Goal: Information Seeking & Learning: Understand process/instructions

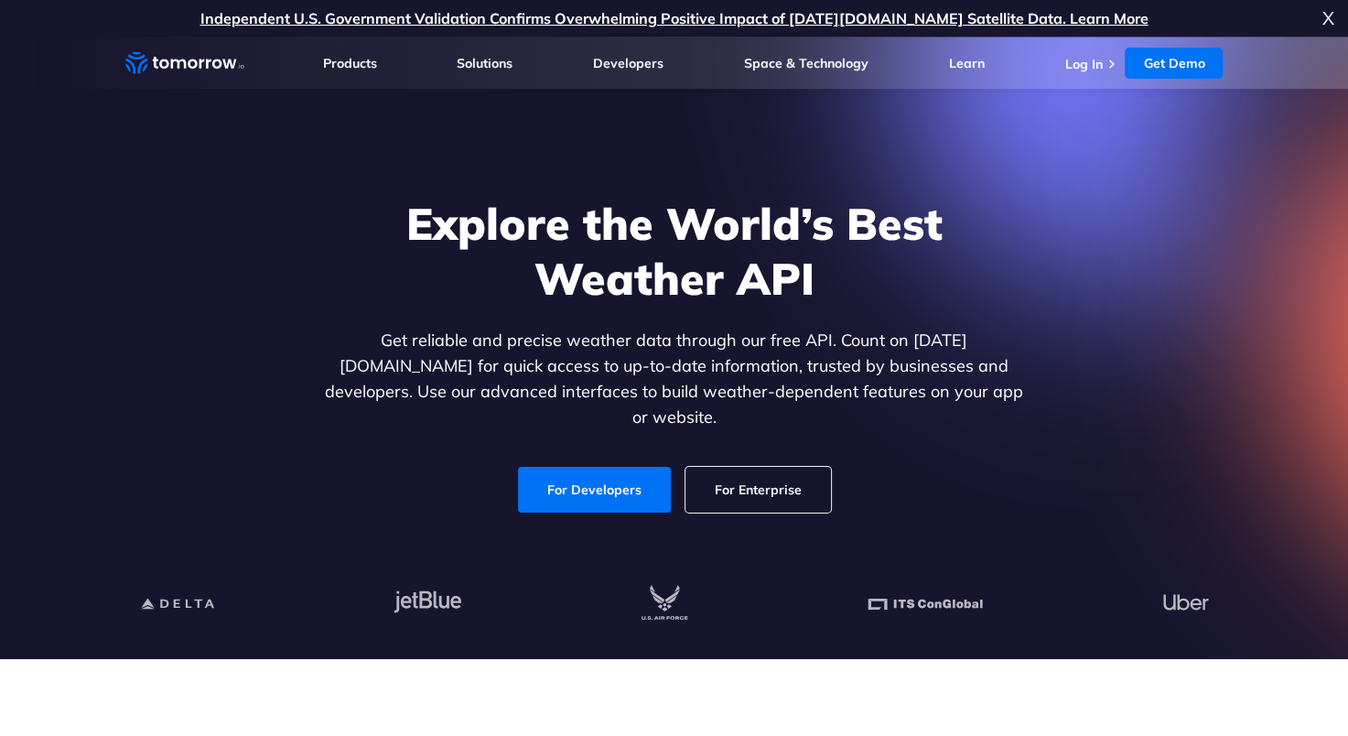
drag, startPoint x: 101, startPoint y: 325, endPoint x: 61, endPoint y: 330, distance: 39.7
click at [88, 329] on section "Explore the World’s Best Weather API Get reliable and precise weather data thro…" at bounding box center [674, 348] width 1348 height 622
click at [726, 483] on link "For Enterprise" at bounding box center [757, 490] width 145 height 46
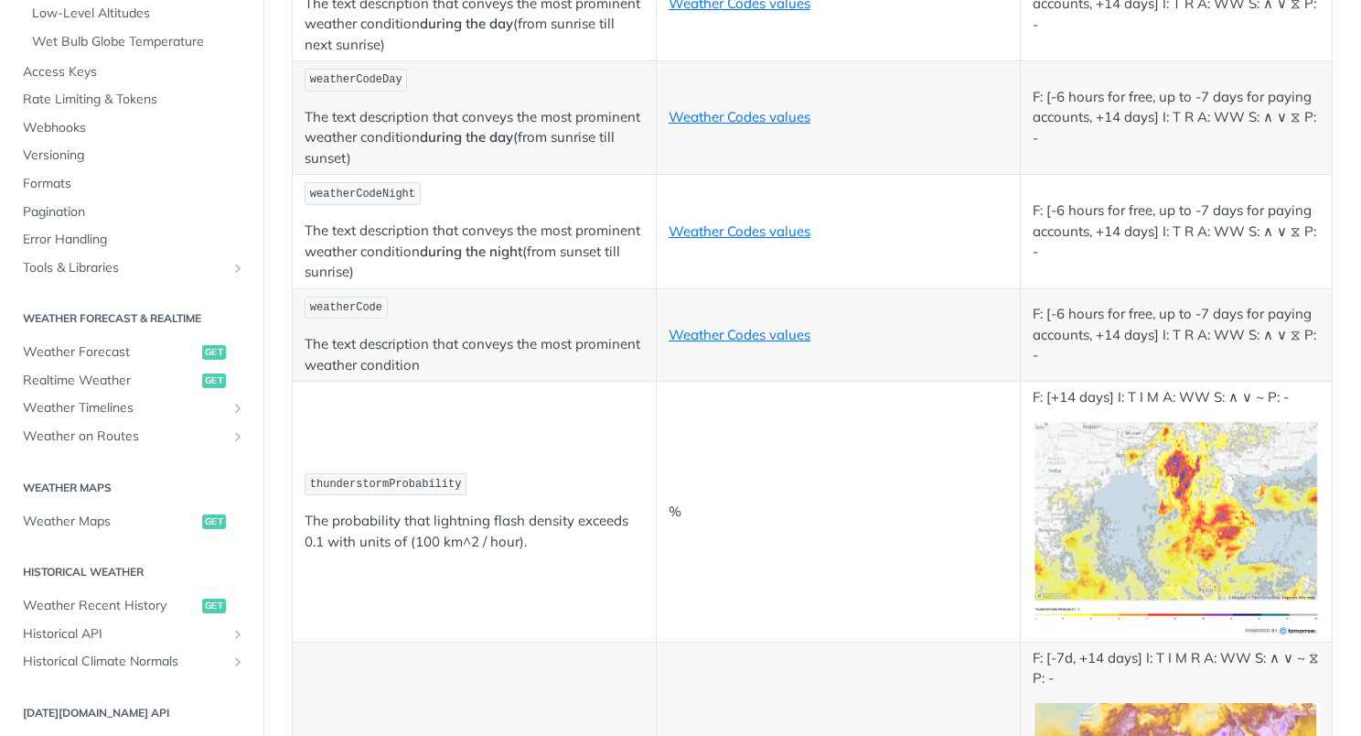
scroll to position [552, 0]
click at [92, 351] on span "Weather Forecast" at bounding box center [110, 349] width 175 height 18
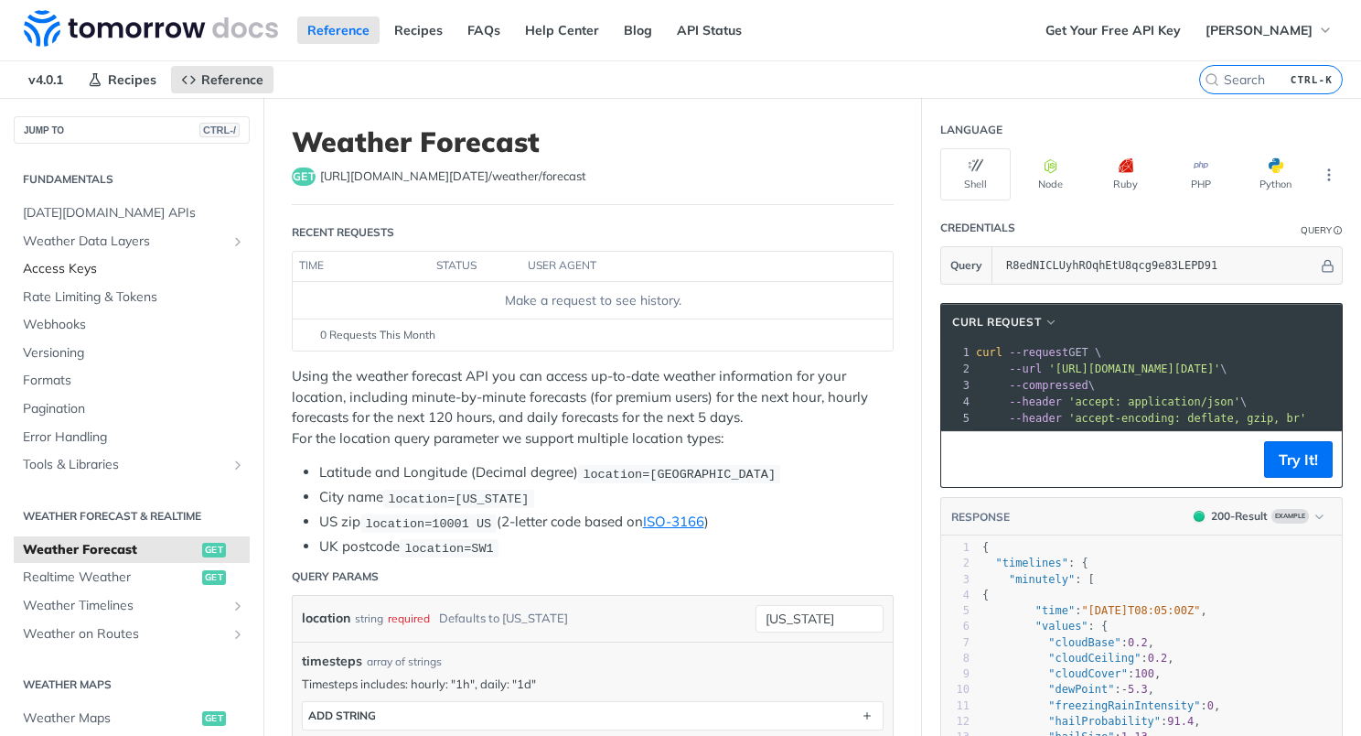
click at [159, 274] on span "Access Keys" at bounding box center [134, 269] width 222 height 18
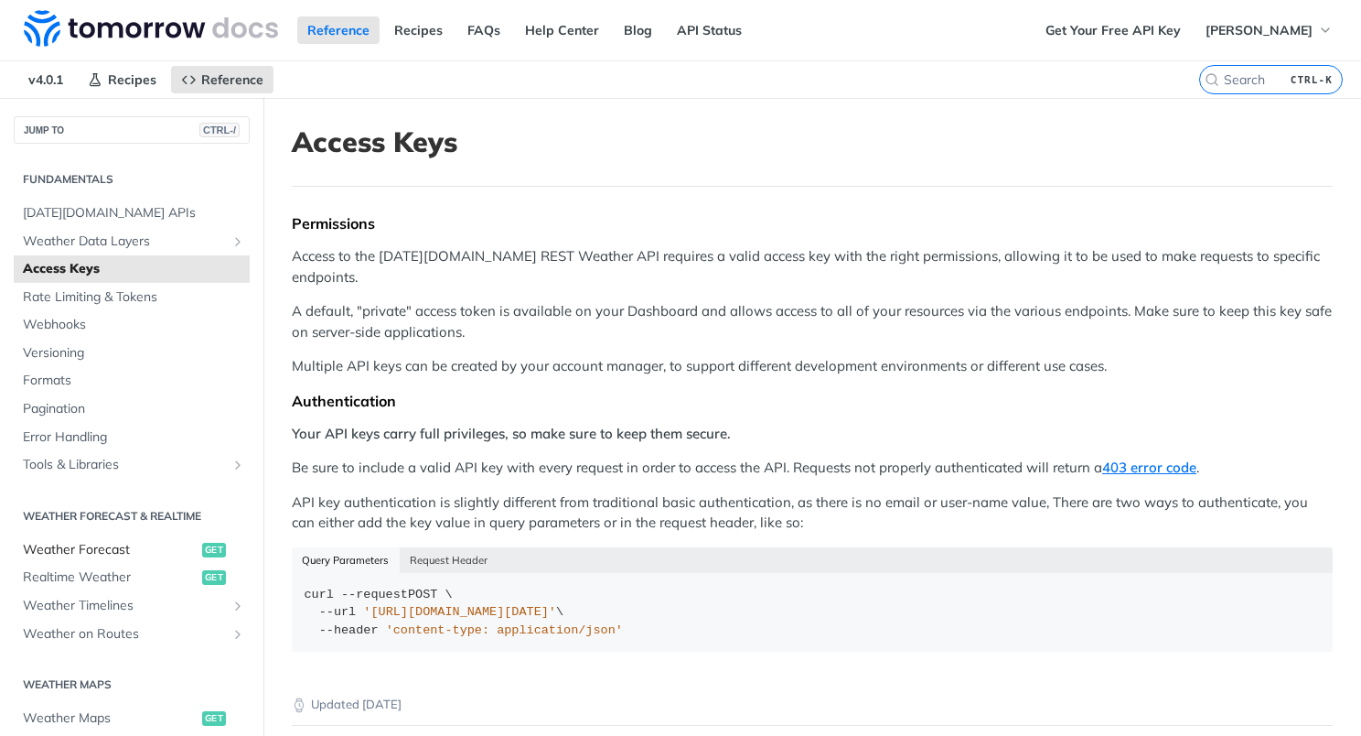
click at [119, 553] on span "Weather Forecast" at bounding box center [110, 550] width 175 height 18
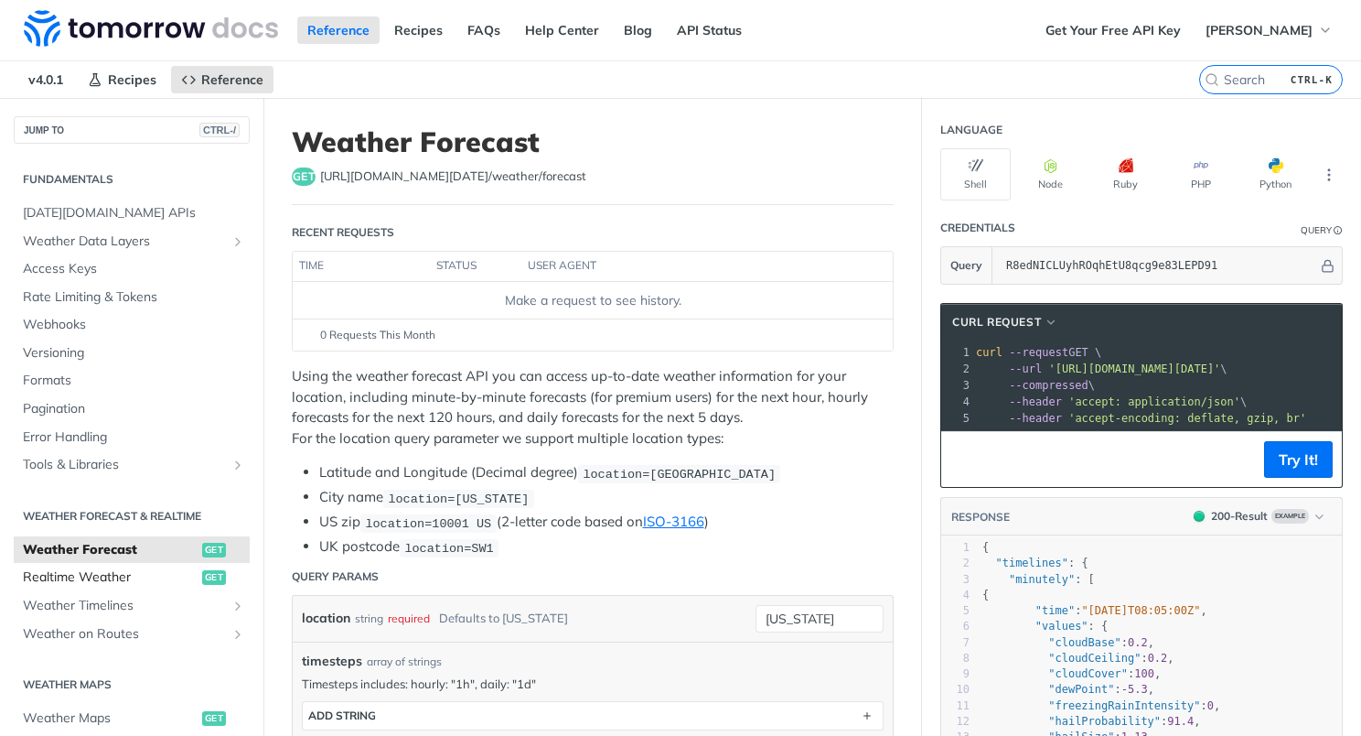
click at [124, 575] on span "Realtime Weather" at bounding box center [110, 577] width 175 height 18
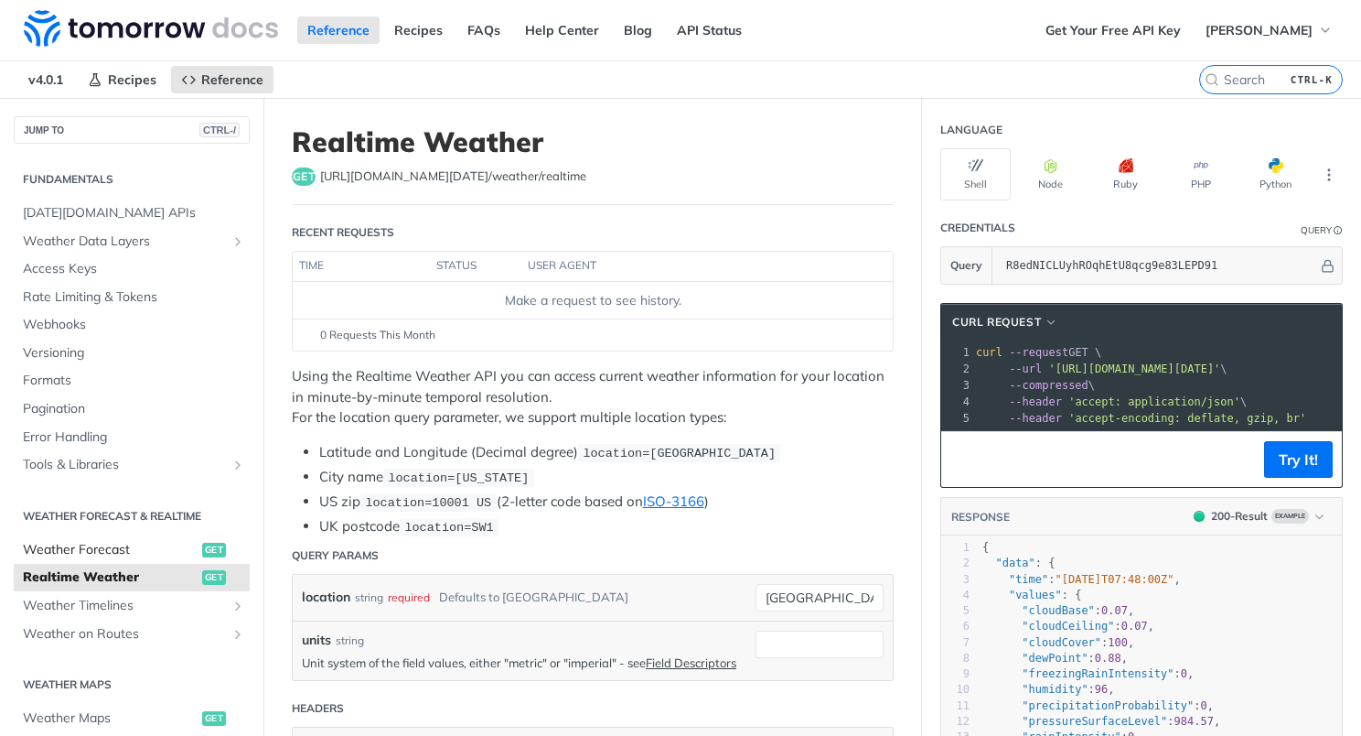
click at [102, 543] on span "Weather Forecast" at bounding box center [110, 550] width 175 height 18
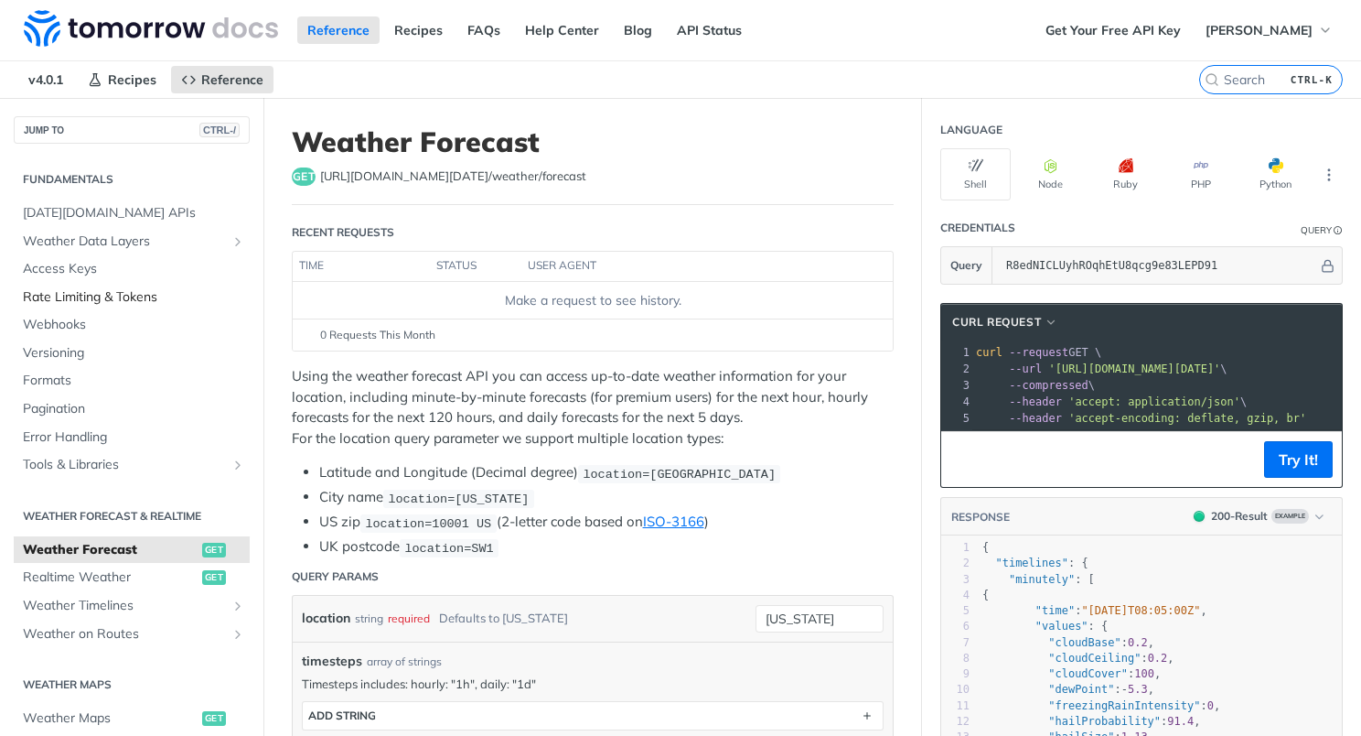
click at [88, 300] on span "Rate Limiting & Tokens" at bounding box center [134, 297] width 222 height 18
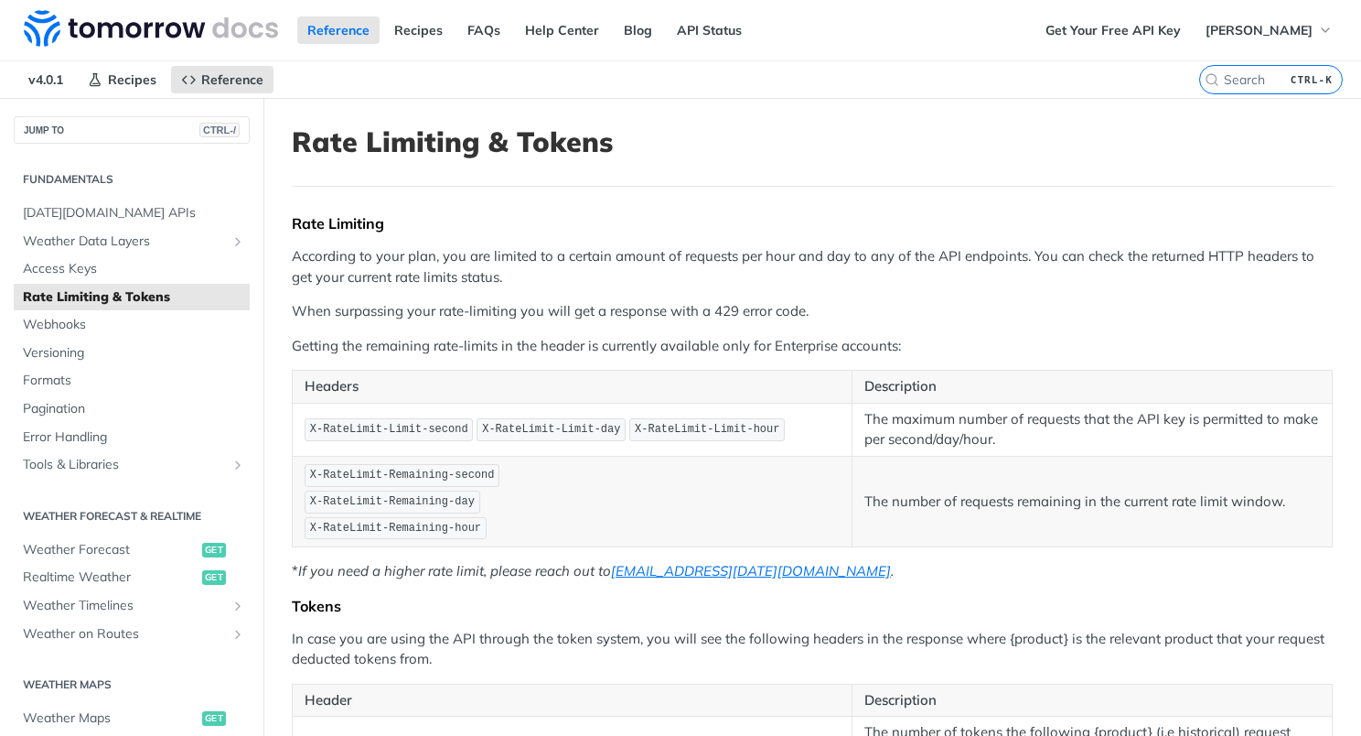
click at [1236, 320] on div "Rate Limiting According to your plan, you are limited to a certain amount of re…" at bounding box center [812, 582] width 1041 height 736
click at [121, 542] on span "Weather Forecast" at bounding box center [110, 550] width 175 height 18
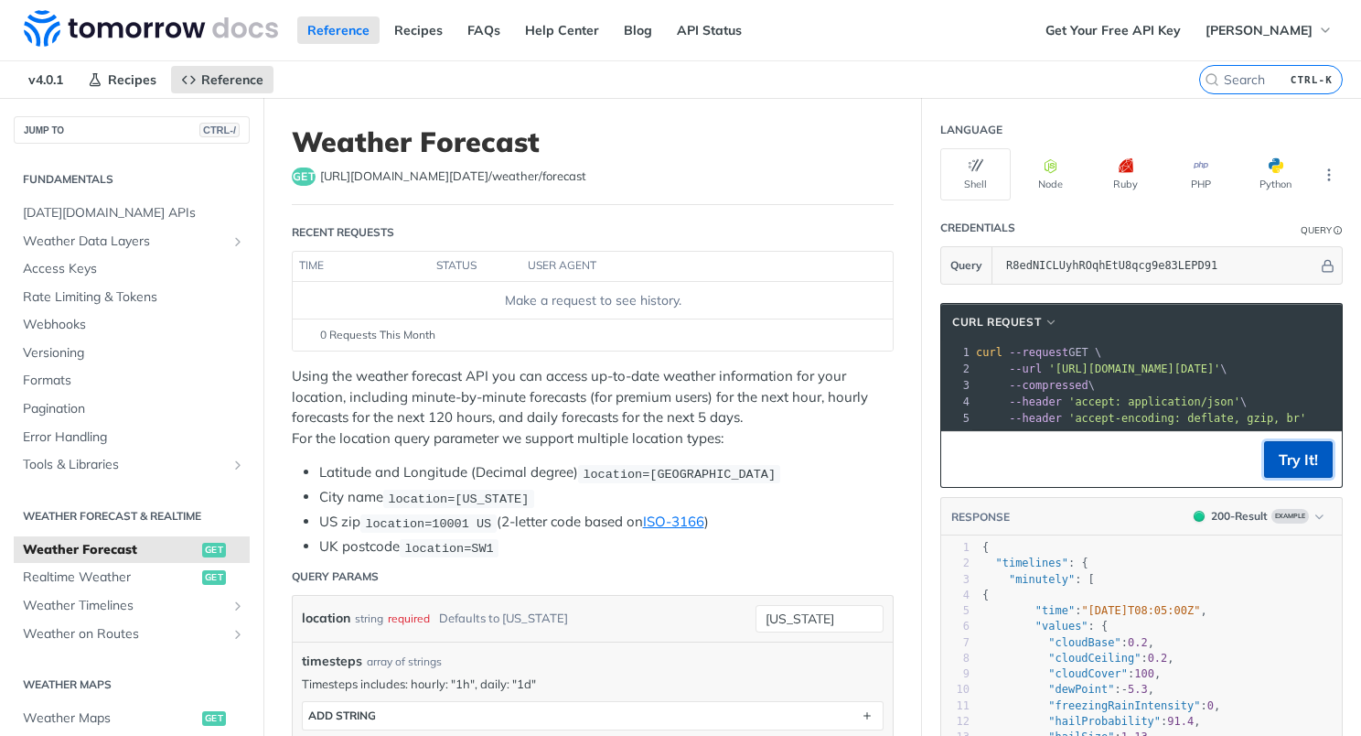
click at [1306, 478] on button "Try It!" at bounding box center [1298, 459] width 69 height 37
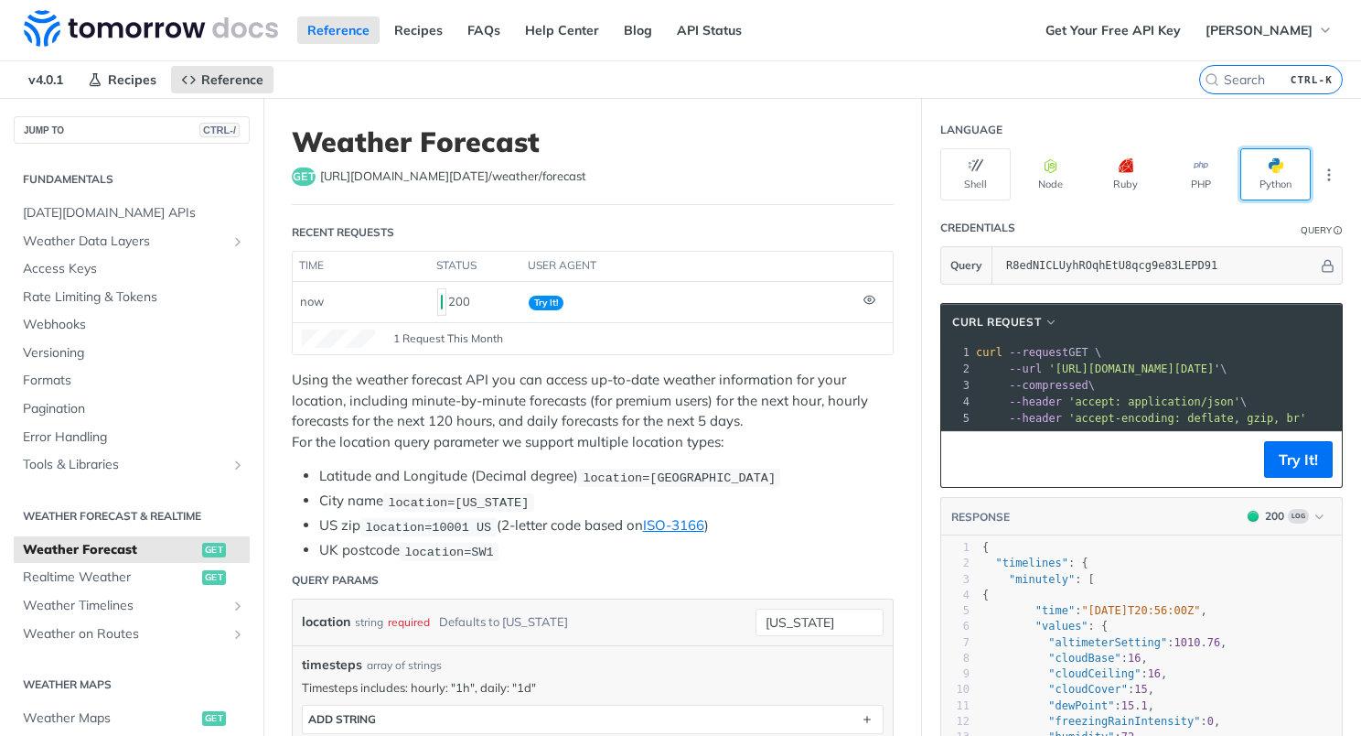
click at [1270, 172] on button "Python" at bounding box center [1276, 174] width 70 height 52
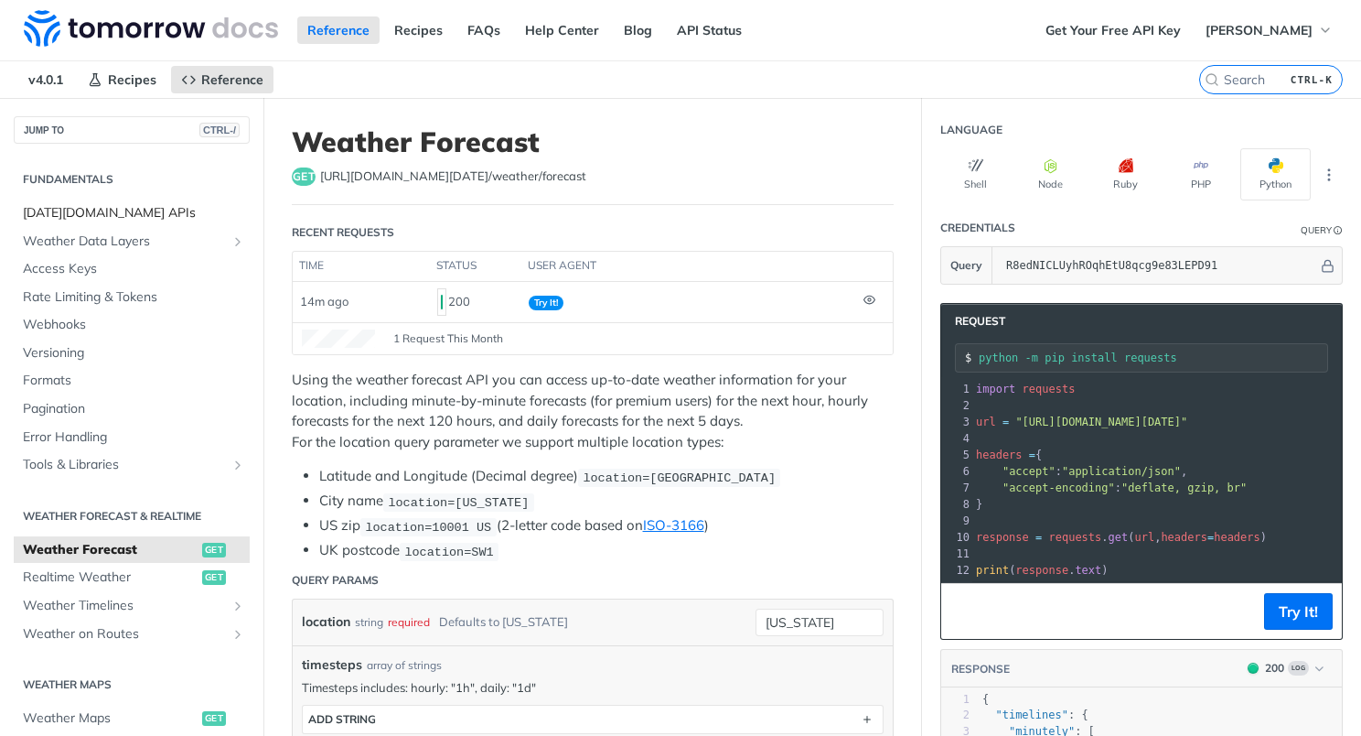
click at [139, 210] on span "Tomorrow.io APIs" at bounding box center [134, 213] width 222 height 18
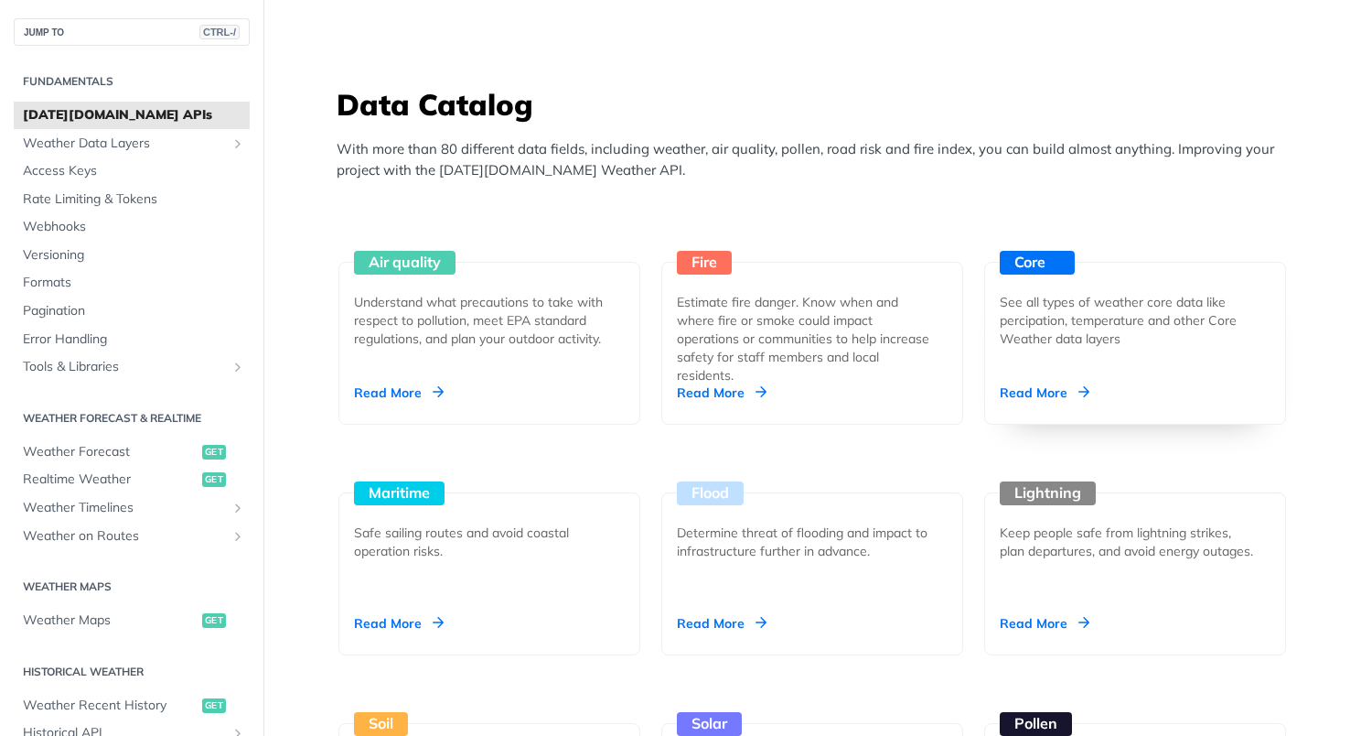
scroll to position [1544, 0]
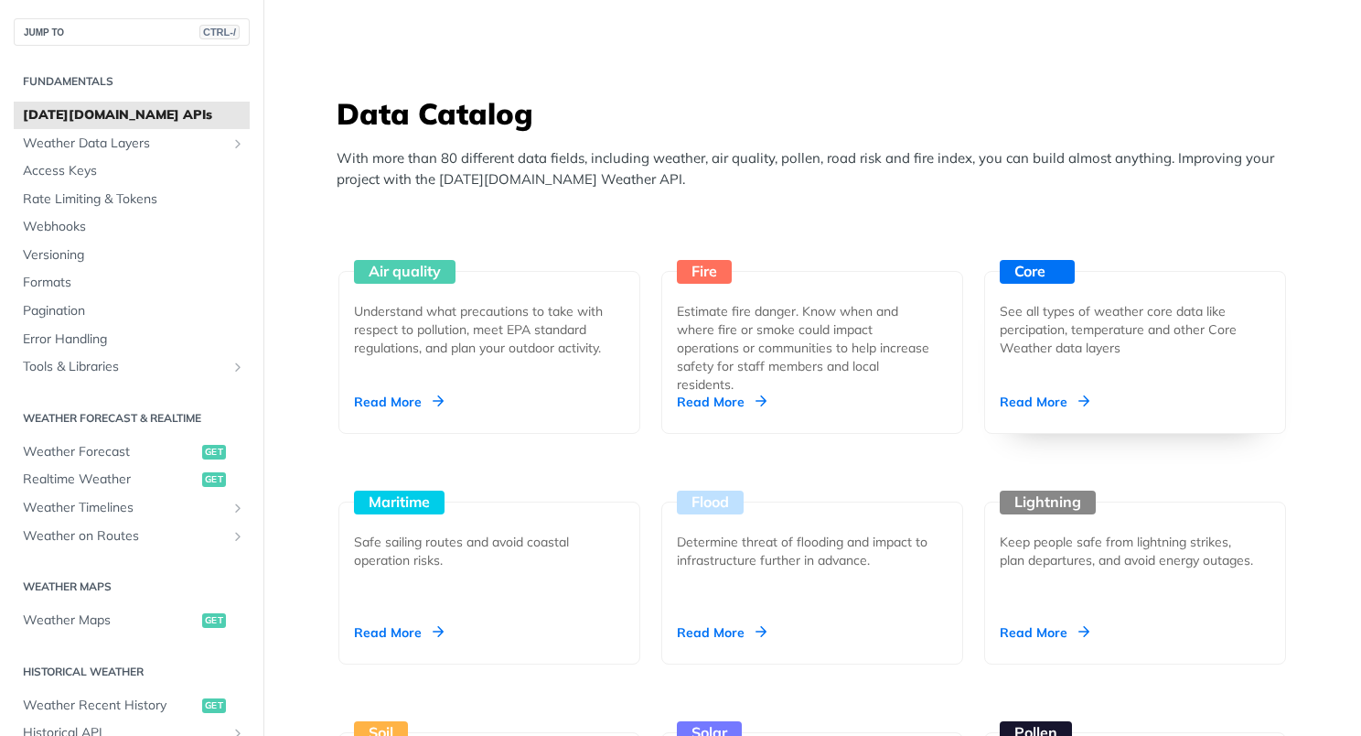
click at [1034, 397] on div "Read More" at bounding box center [1045, 402] width 90 height 18
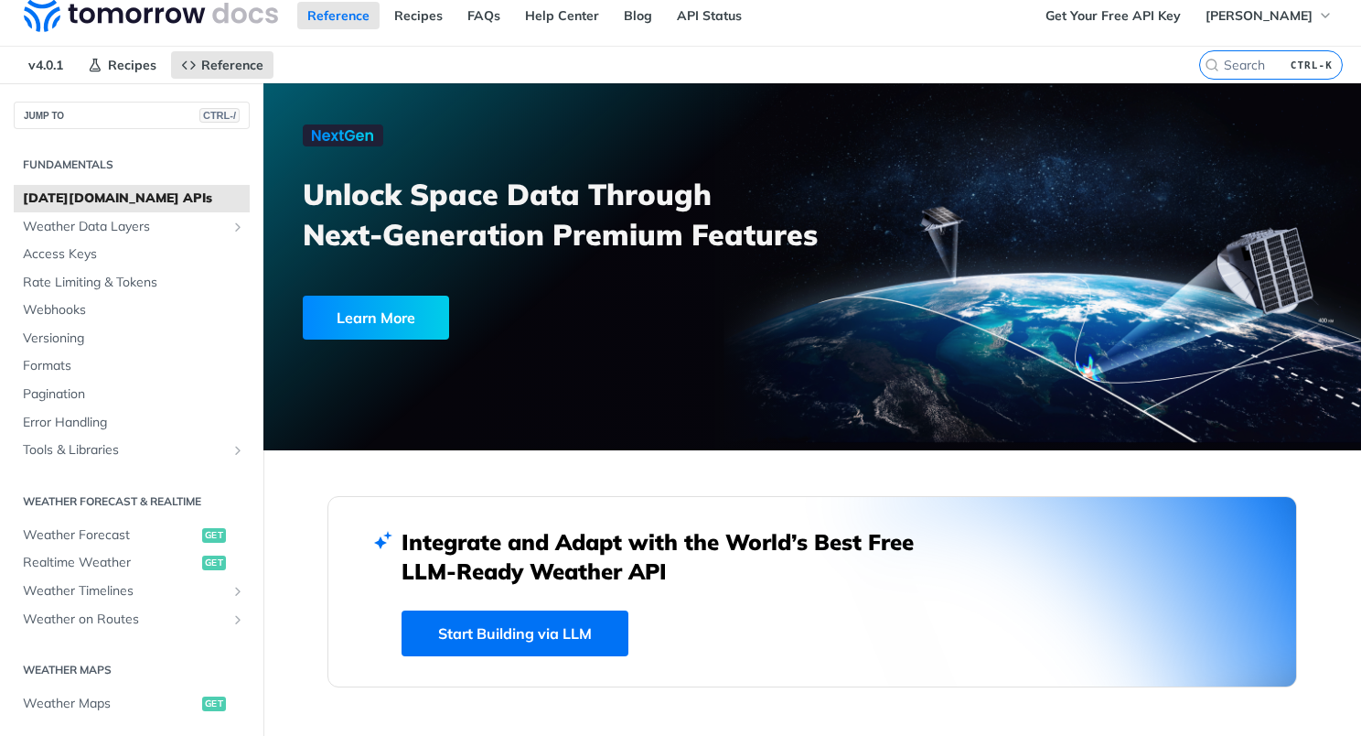
scroll to position [0, 0]
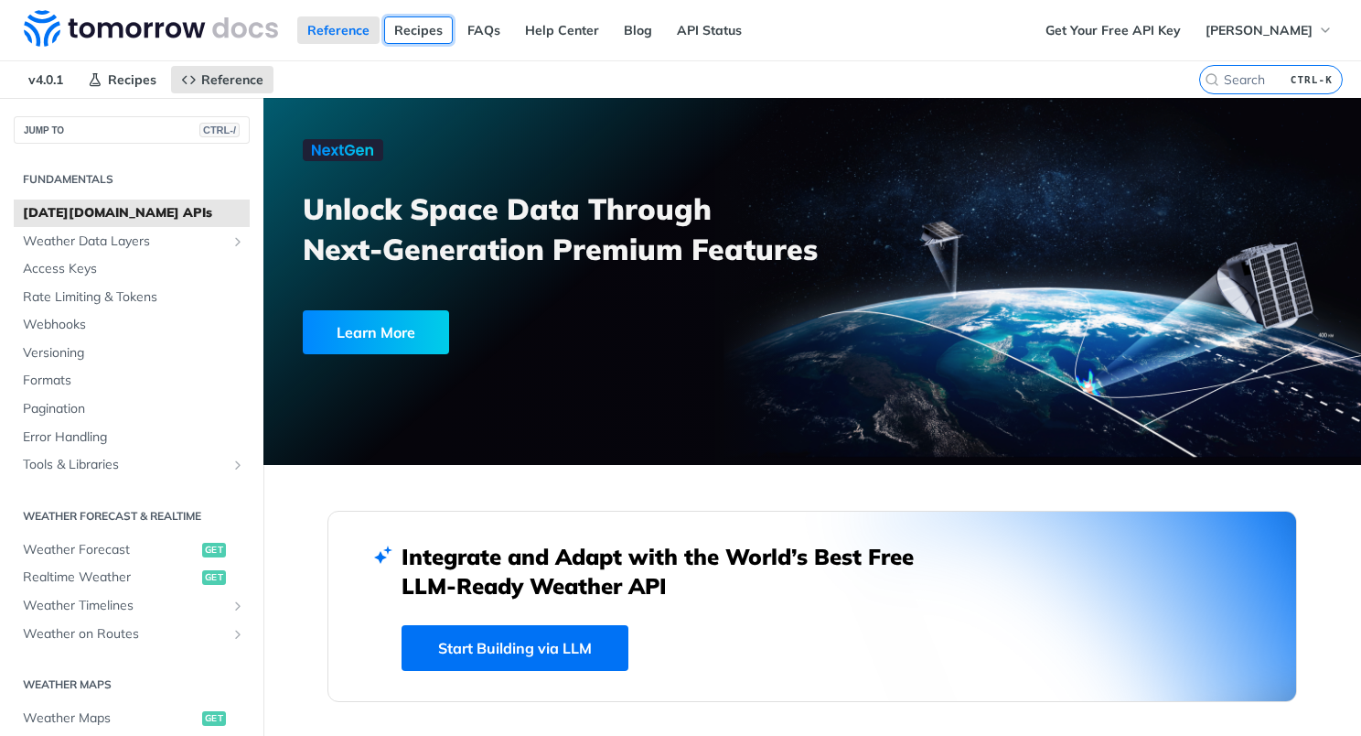
click at [432, 20] on link "Recipes" at bounding box center [418, 29] width 69 height 27
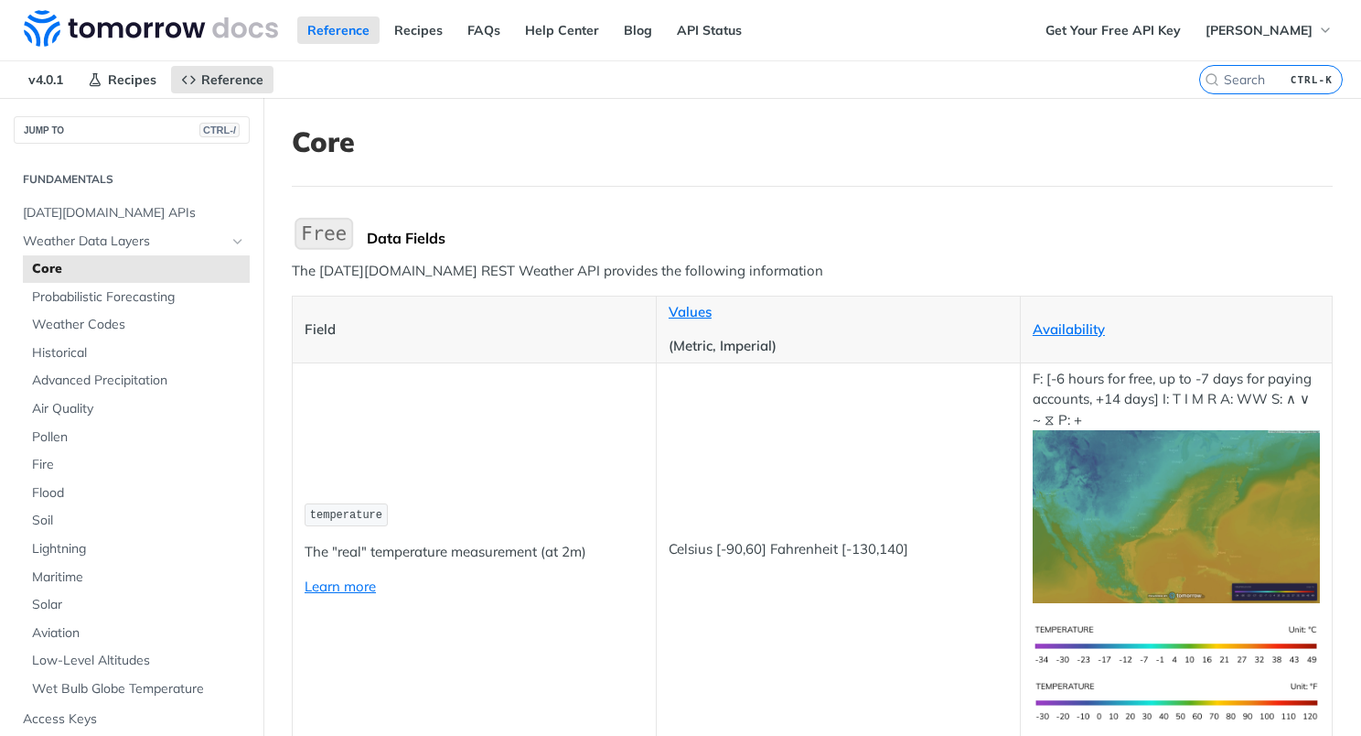
click at [329, 231] on img "Expand image" at bounding box center [324, 233] width 64 height 38
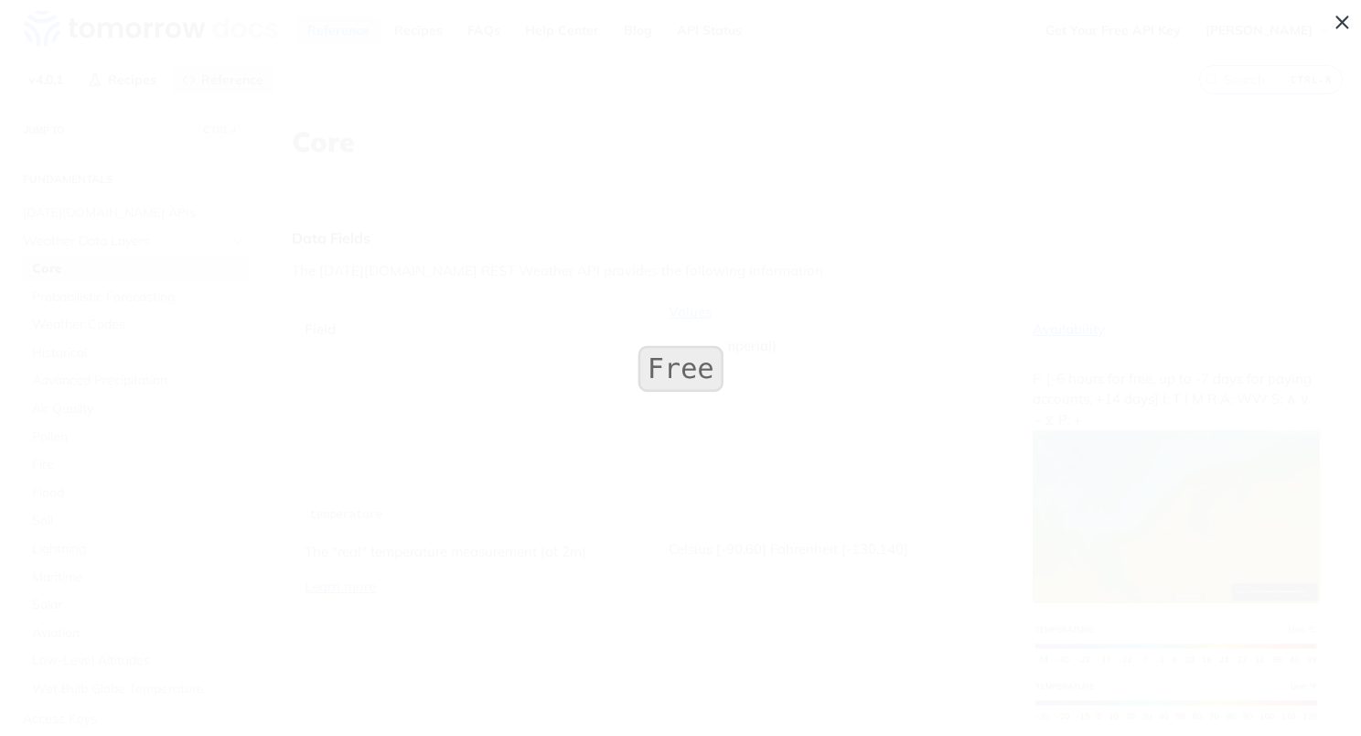
click at [597, 346] on span "Collapse image" at bounding box center [680, 368] width 1361 height 736
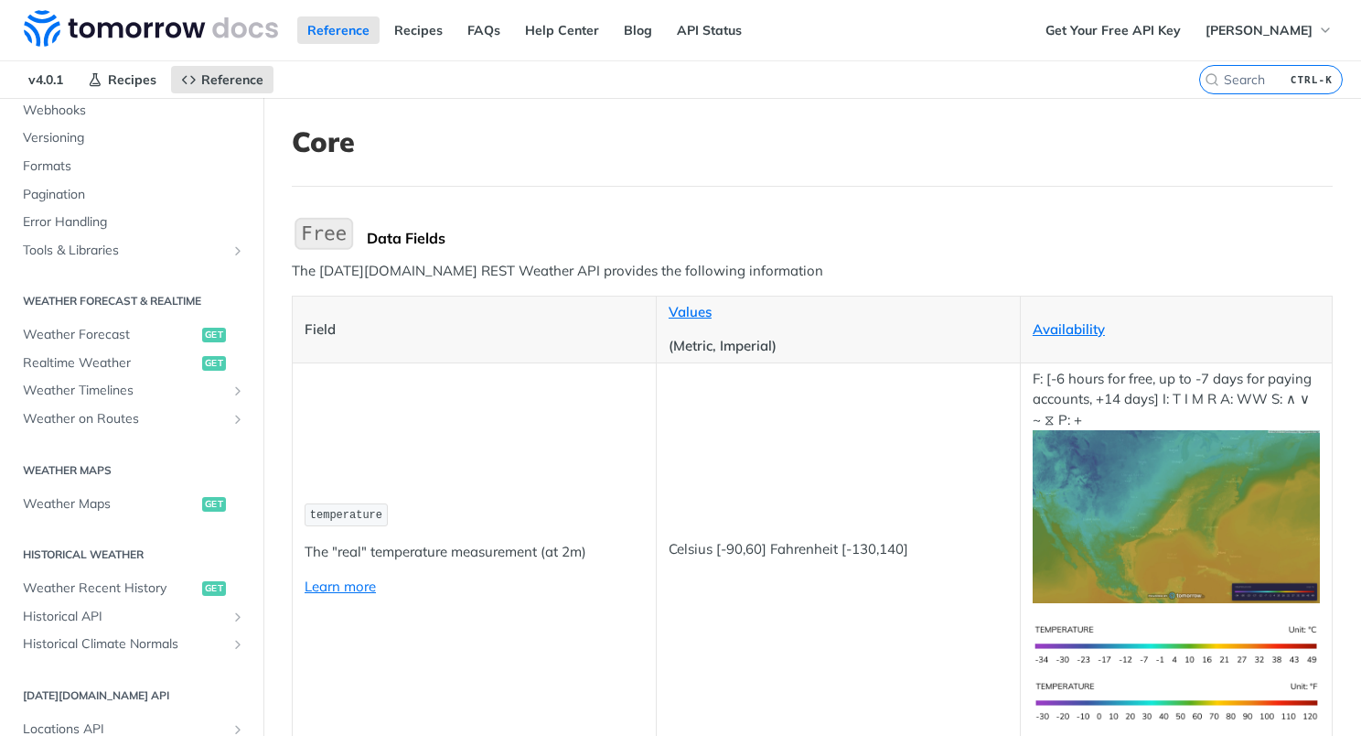
scroll to position [662, 0]
click at [231, 390] on icon "Show subpages for Weather Timelines" at bounding box center [238, 392] width 15 height 15
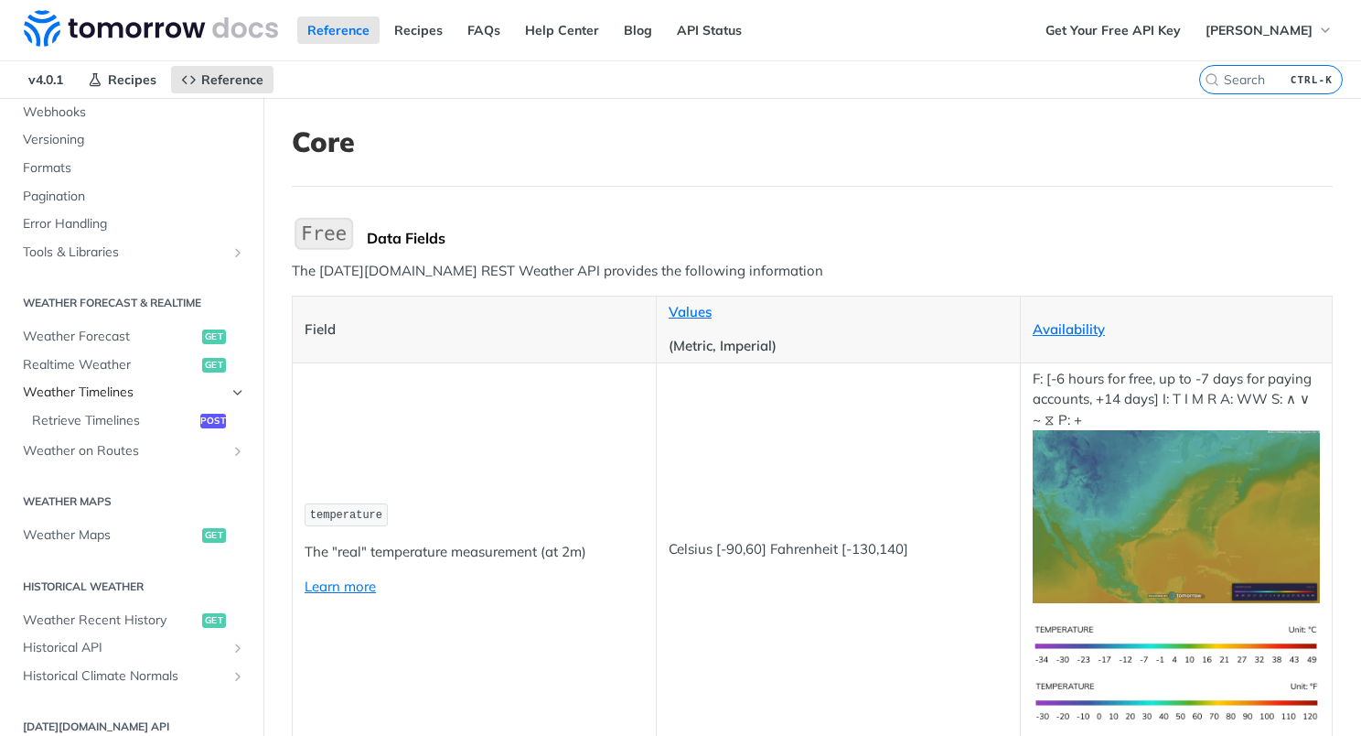
click at [231, 390] on icon "Hide subpages for Weather Timelines" at bounding box center [238, 392] width 15 height 15
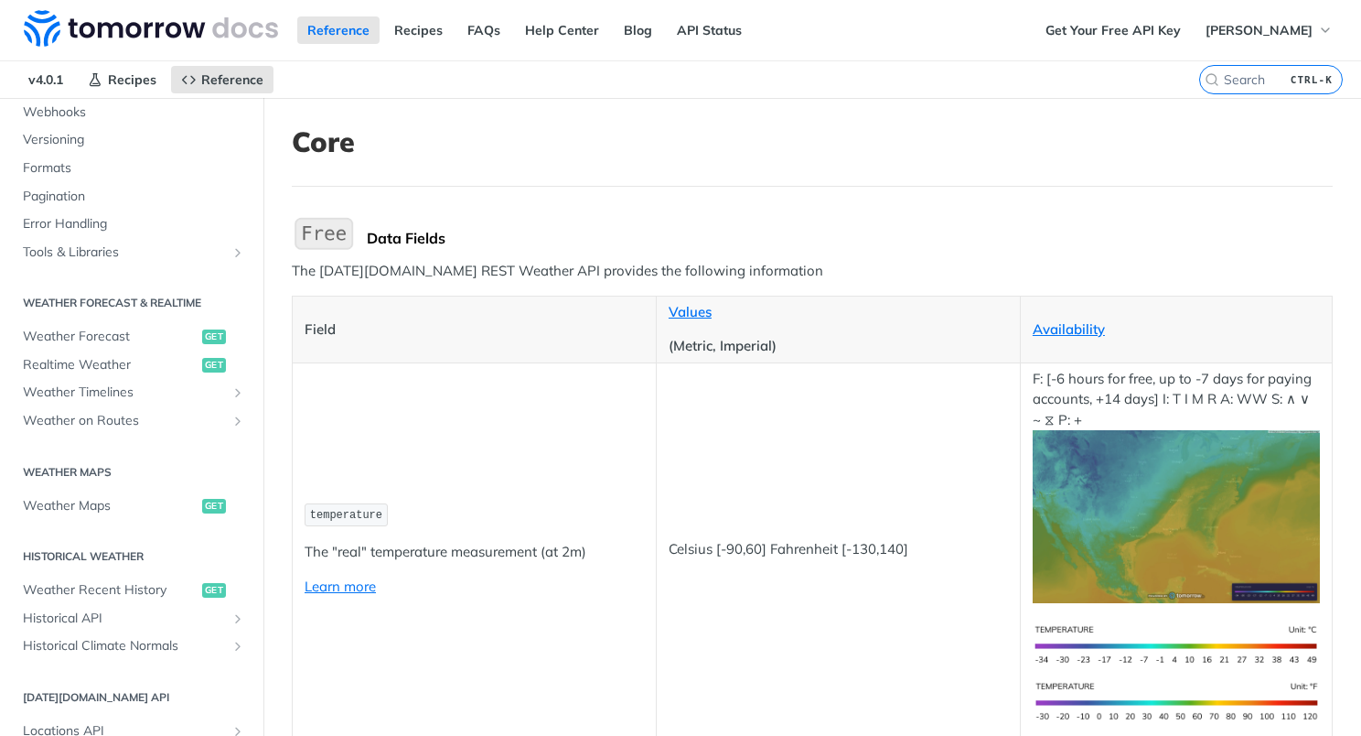
click at [136, 318] on section "Weather Forecast & realtime Weather Forecast get Realtime Weather get Weather T…" at bounding box center [132, 360] width 236 height 150
click at [96, 335] on span "Weather Forecast" at bounding box center [110, 337] width 175 height 18
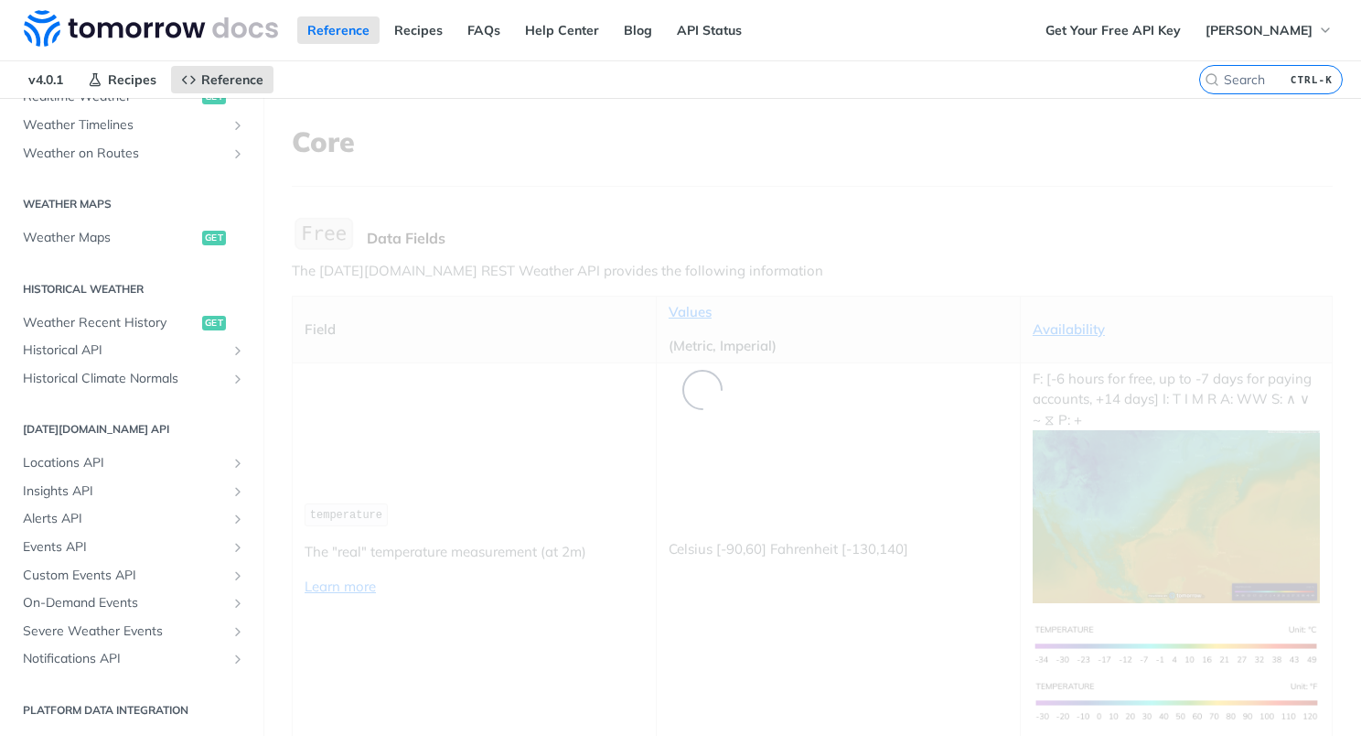
scroll to position [212, 0]
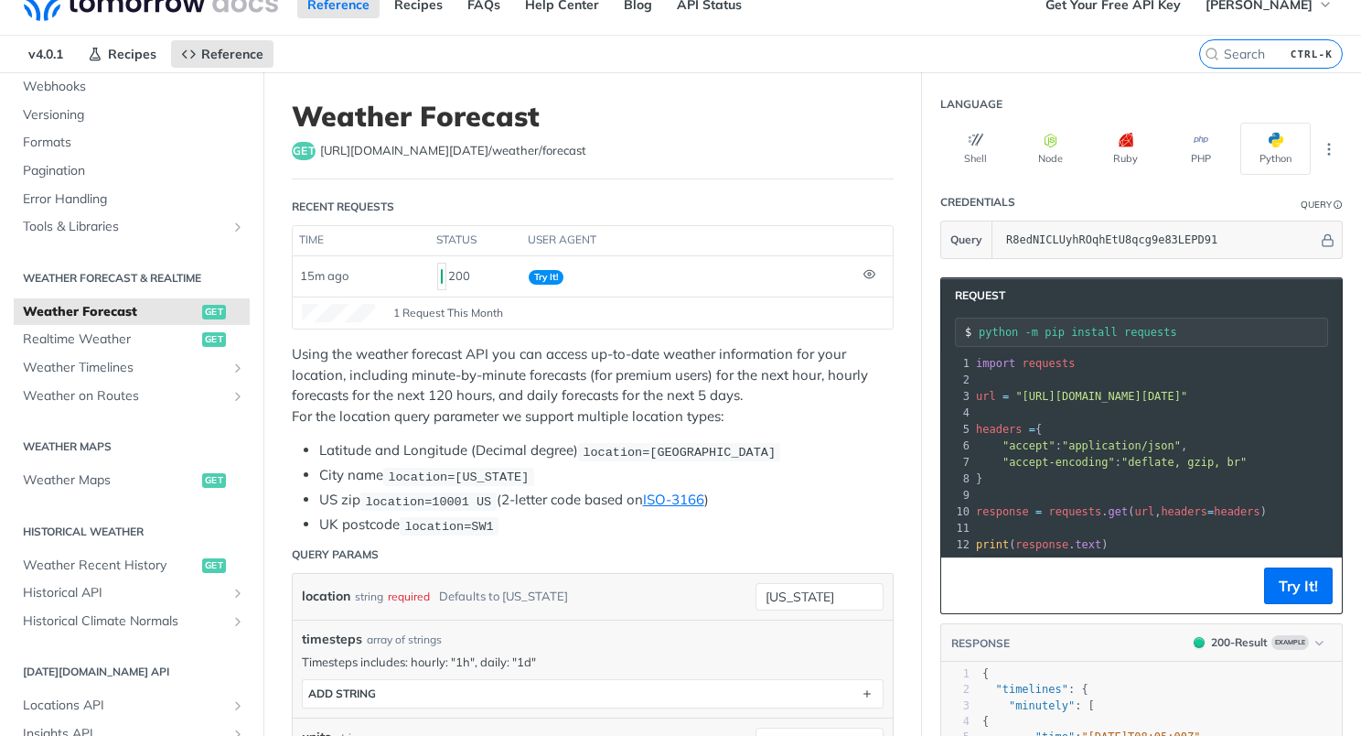
scroll to position [0, 0]
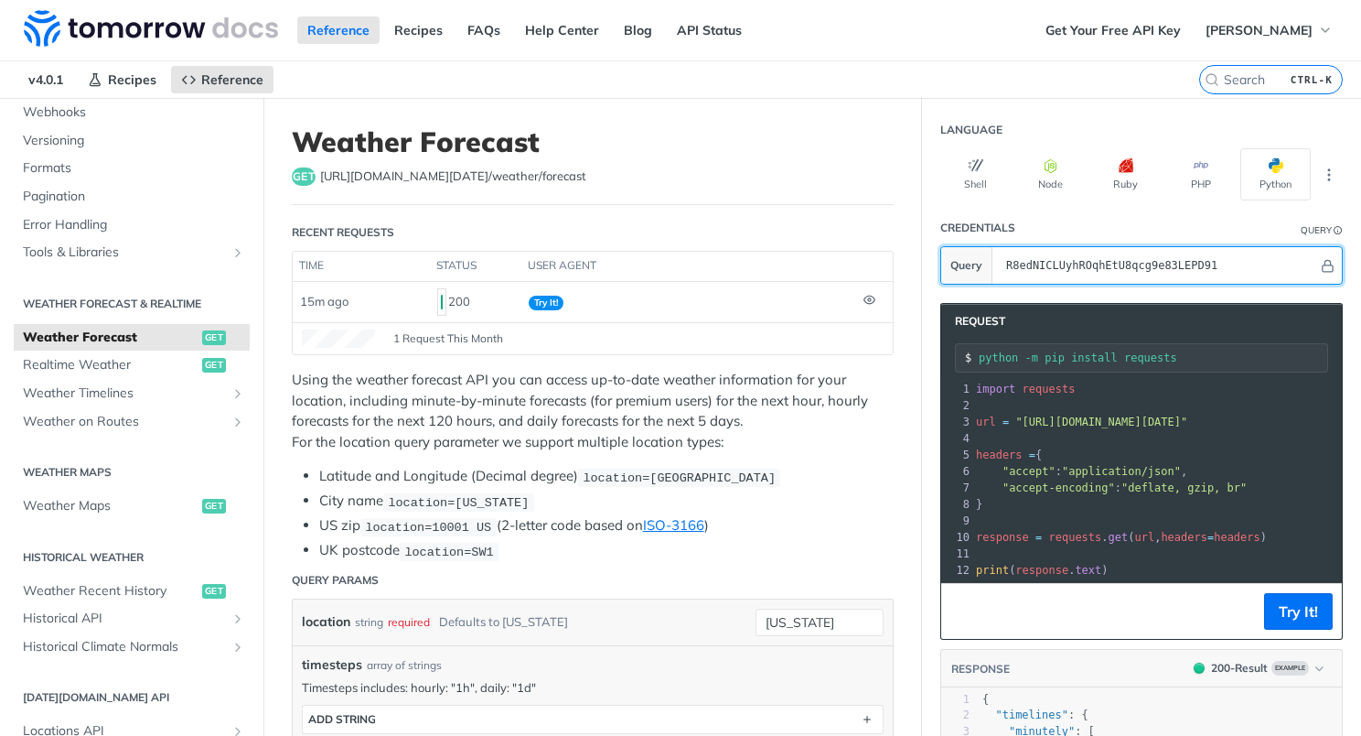
click at [1038, 271] on input "R8edNICLUyhROqhEtU8qcg9e83LEPD91" at bounding box center [1157, 265] width 321 height 37
drag, startPoint x: 1014, startPoint y: 273, endPoint x: 1237, endPoint y: 277, distance: 223.3
click at [1237, 277] on input "R8edNICLUyhROqhEtU8qcg9e83LEPD91" at bounding box center [1157, 265] width 321 height 37
click at [1274, 270] on input "R8edNICLUyhROqhEtU8qcg9e83LEPD91" at bounding box center [1157, 265] width 321 height 37
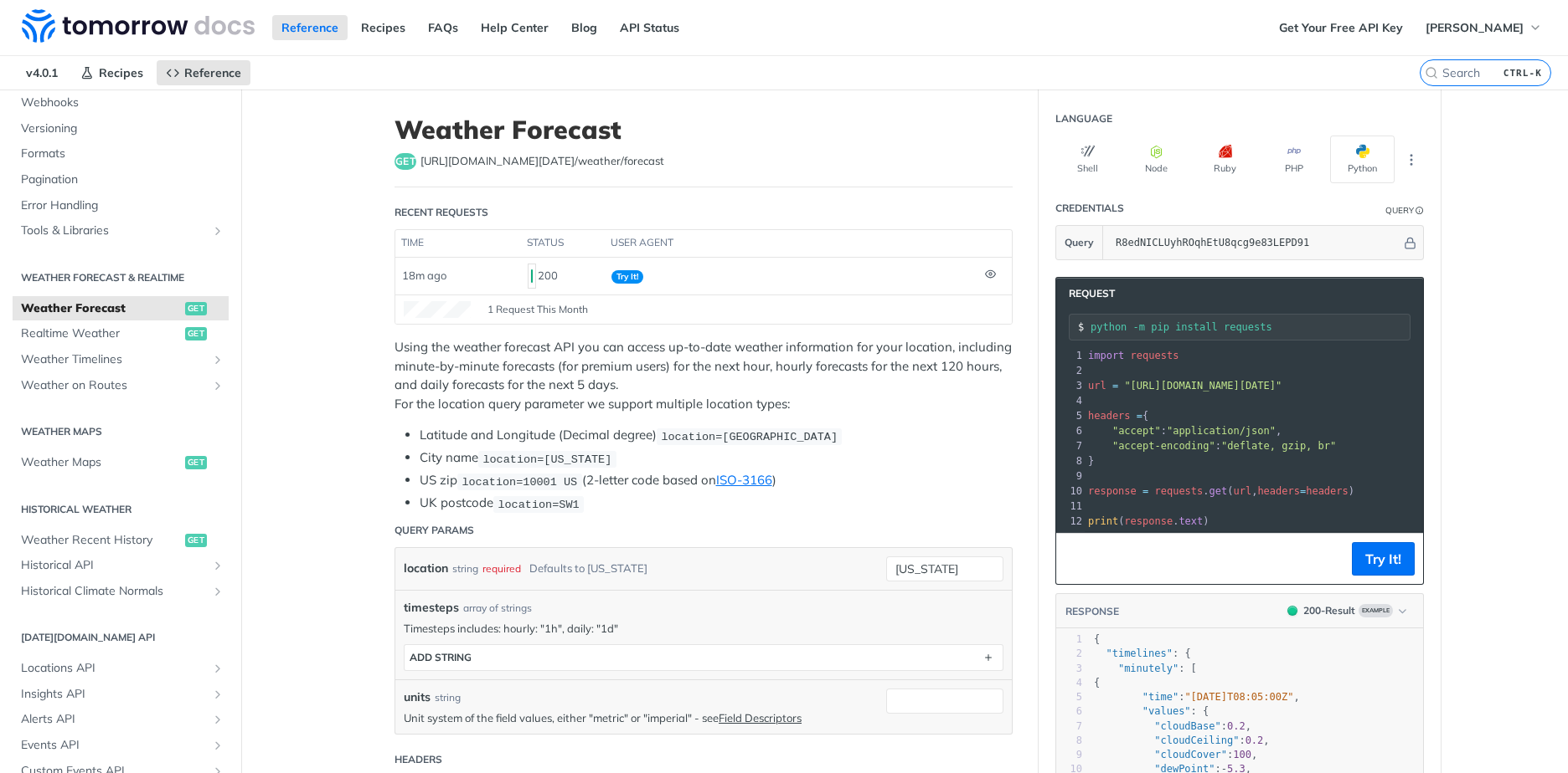
scroll to position [194, 0]
click at [1245, 294] on header "Request" at bounding box center [1239, 294] width 367 height 32
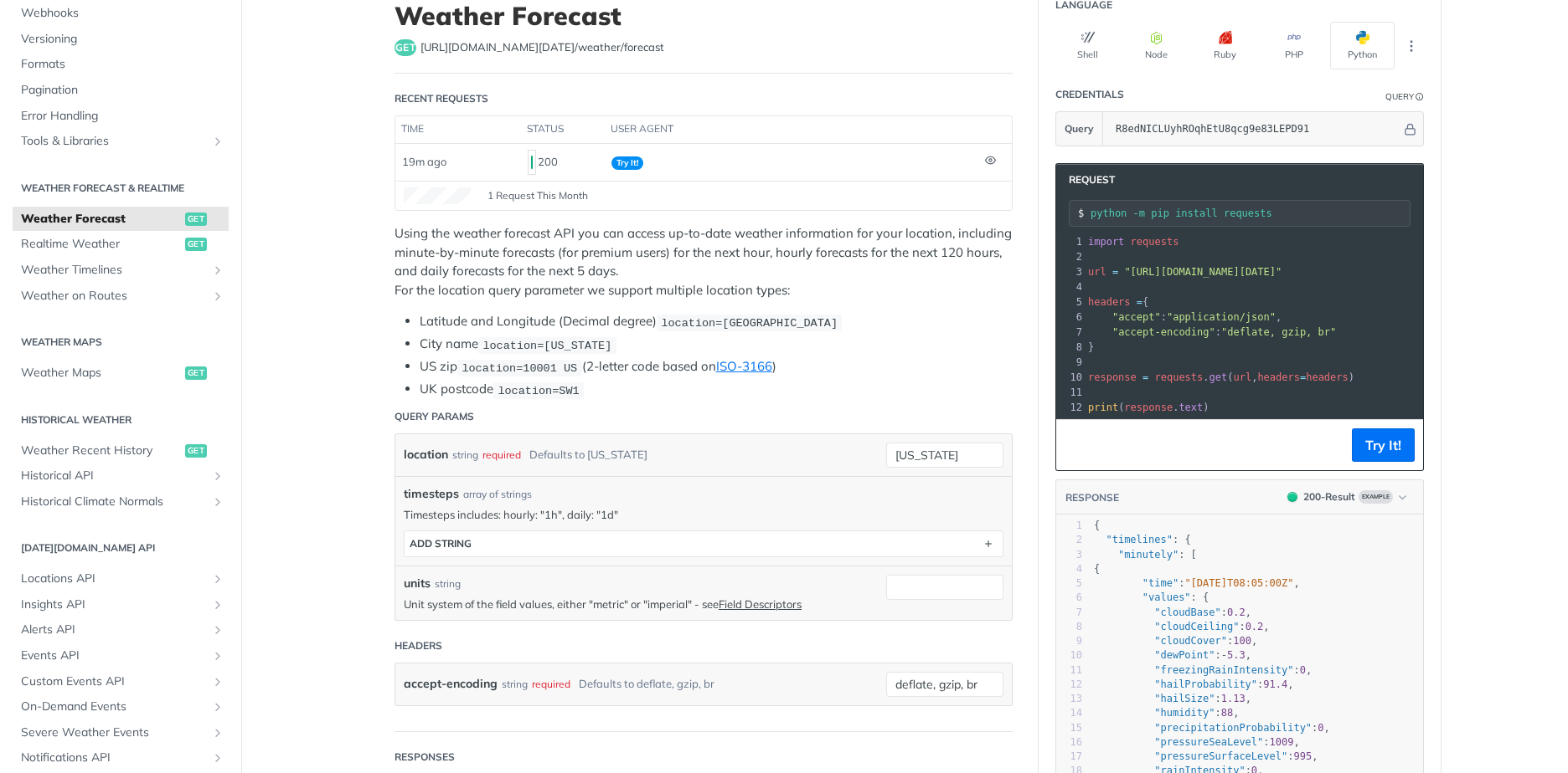
scroll to position [116, 0]
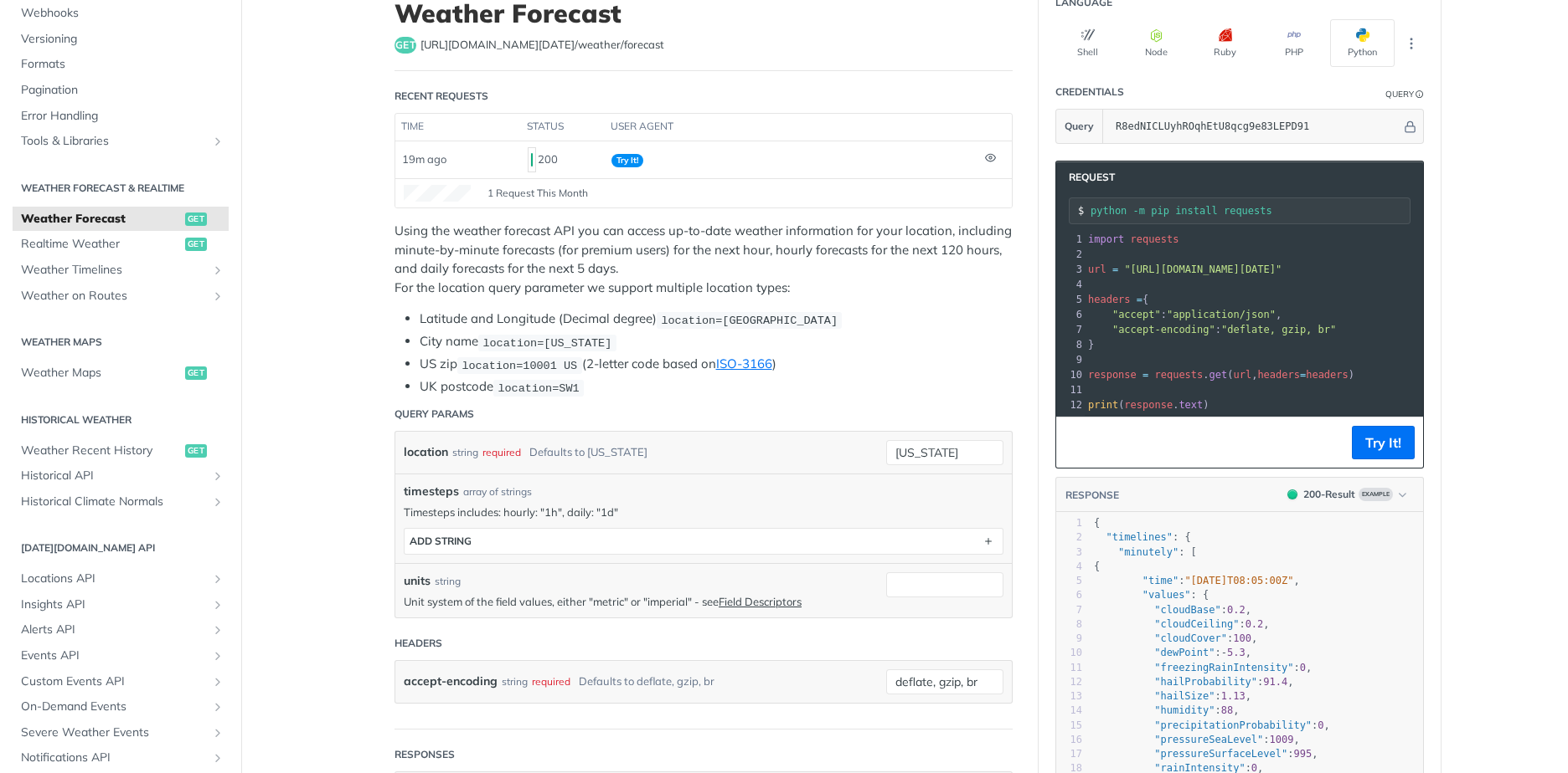
drag, startPoint x: 1365, startPoint y: 378, endPoint x: 1282, endPoint y: 427, distance: 96.4
click at [1245, 378] on pre "response = requests . get ( url , headers = headers )" at bounding box center [1394, 375] width 619 height 15
drag, startPoint x: 1082, startPoint y: 211, endPoint x: 1304, endPoint y: 219, distance: 222.1
click at [1245, 219] on div "python -m pip install requests" at bounding box center [1238, 210] width 341 height 27
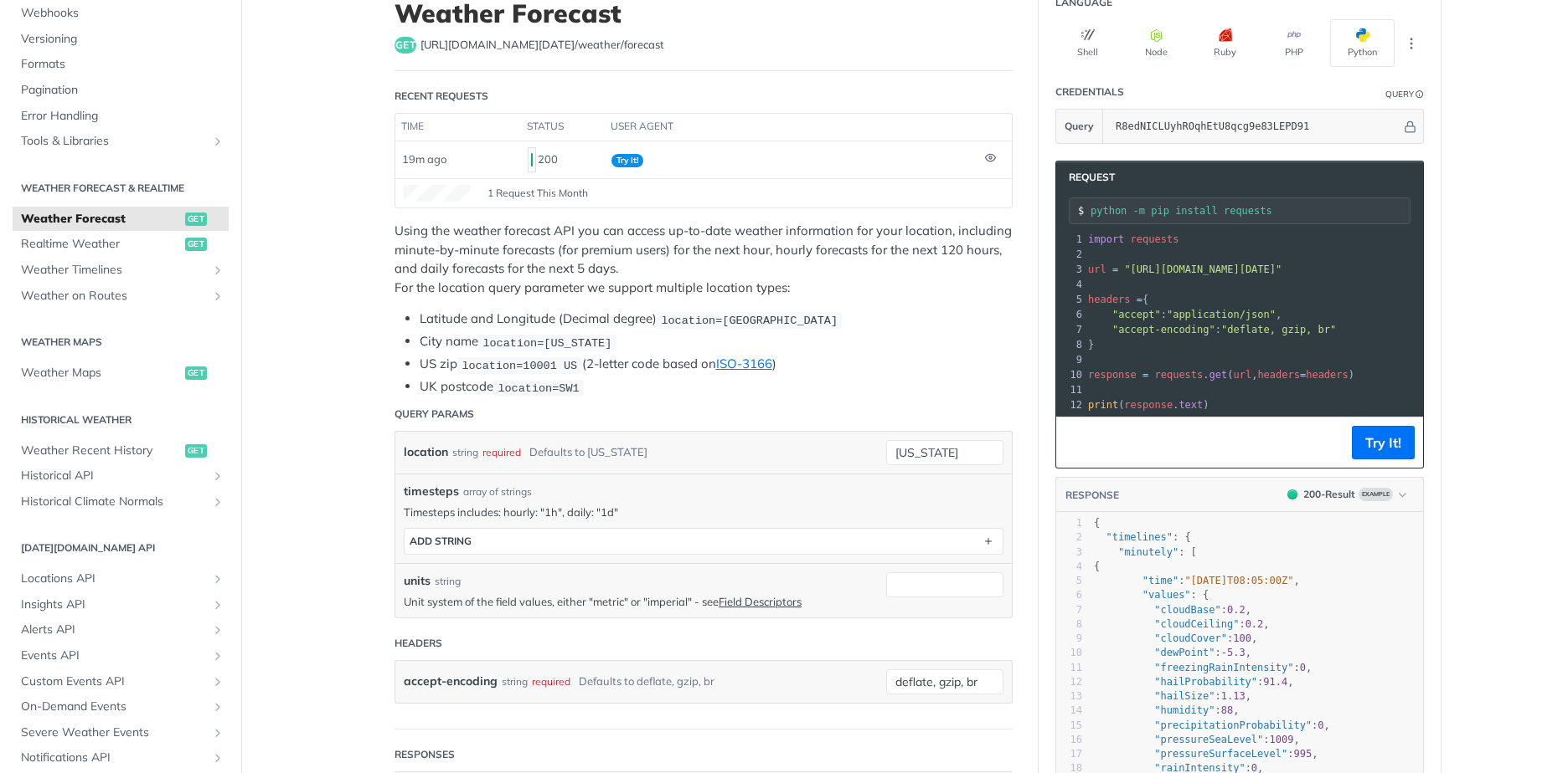
drag, startPoint x: 1304, startPoint y: 219, endPoint x: 1225, endPoint y: 252, distance: 85.6
click at [1227, 252] on pre "​" at bounding box center [1394, 254] width 619 height 15
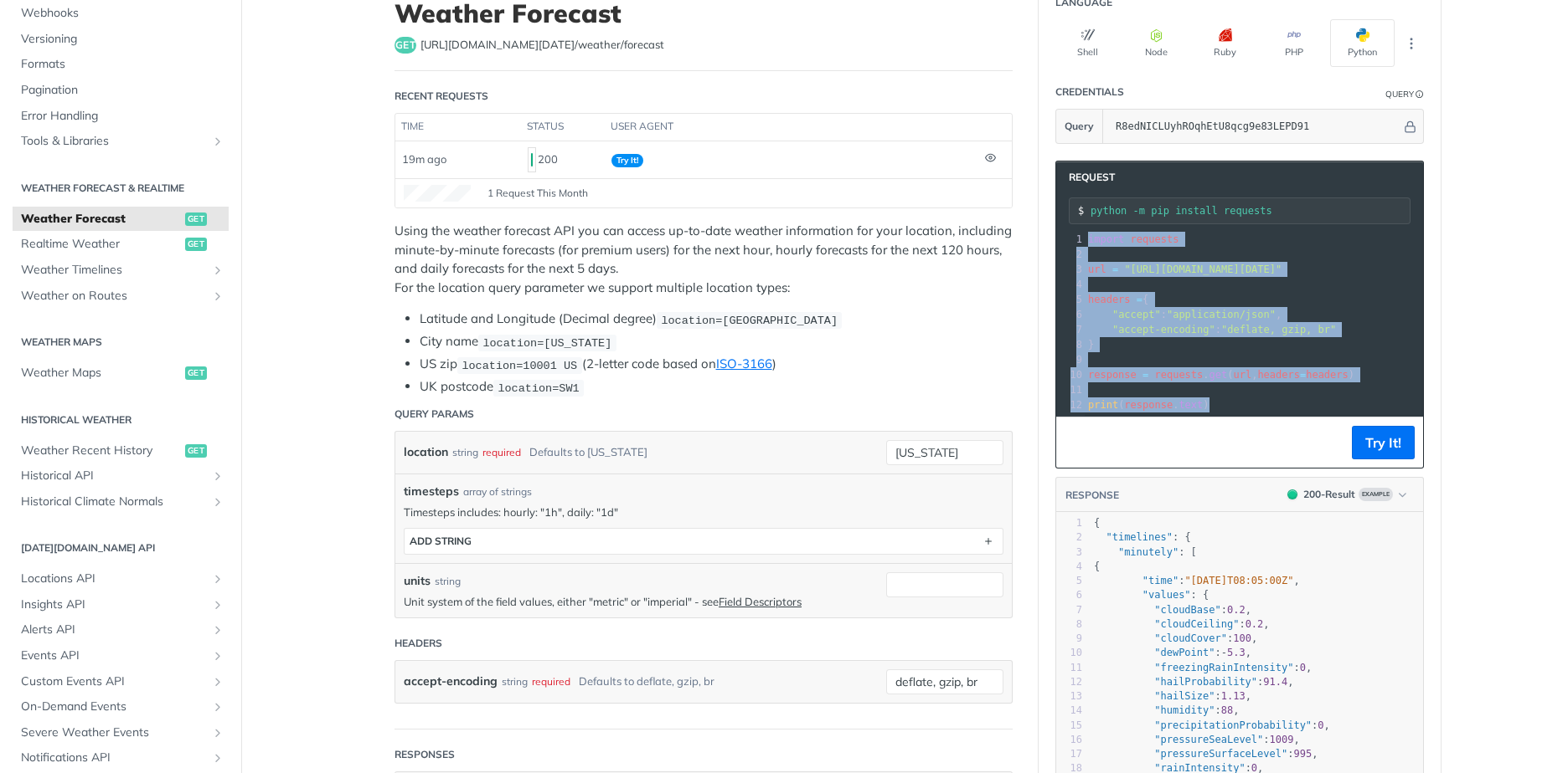
drag, startPoint x: 1197, startPoint y: 399, endPoint x: 1079, endPoint y: 241, distance: 197.2
click at [1085, 241] on div "1 import requests 2 ​ 3 url = "https://api.tomorrow.io/v4/weather/forecast?loca…" at bounding box center [1394, 322] width 619 height 181
copy div "import requests 2 ​ 3 url = "https://api.tomorrow.io/v4/weather/forecast?locati…"
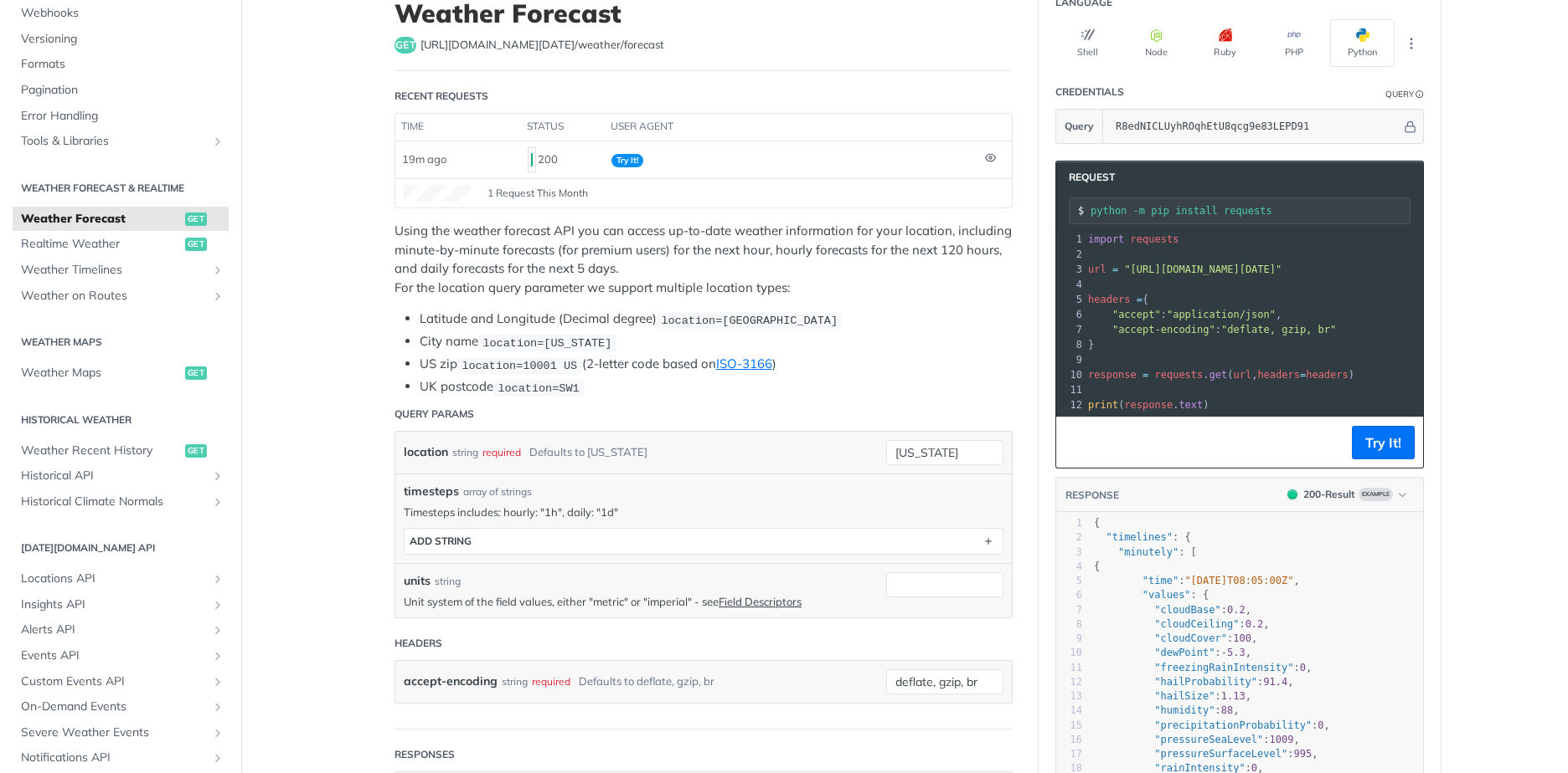
click at [1245, 296] on pre "headers = {" at bounding box center [1394, 299] width 619 height 15
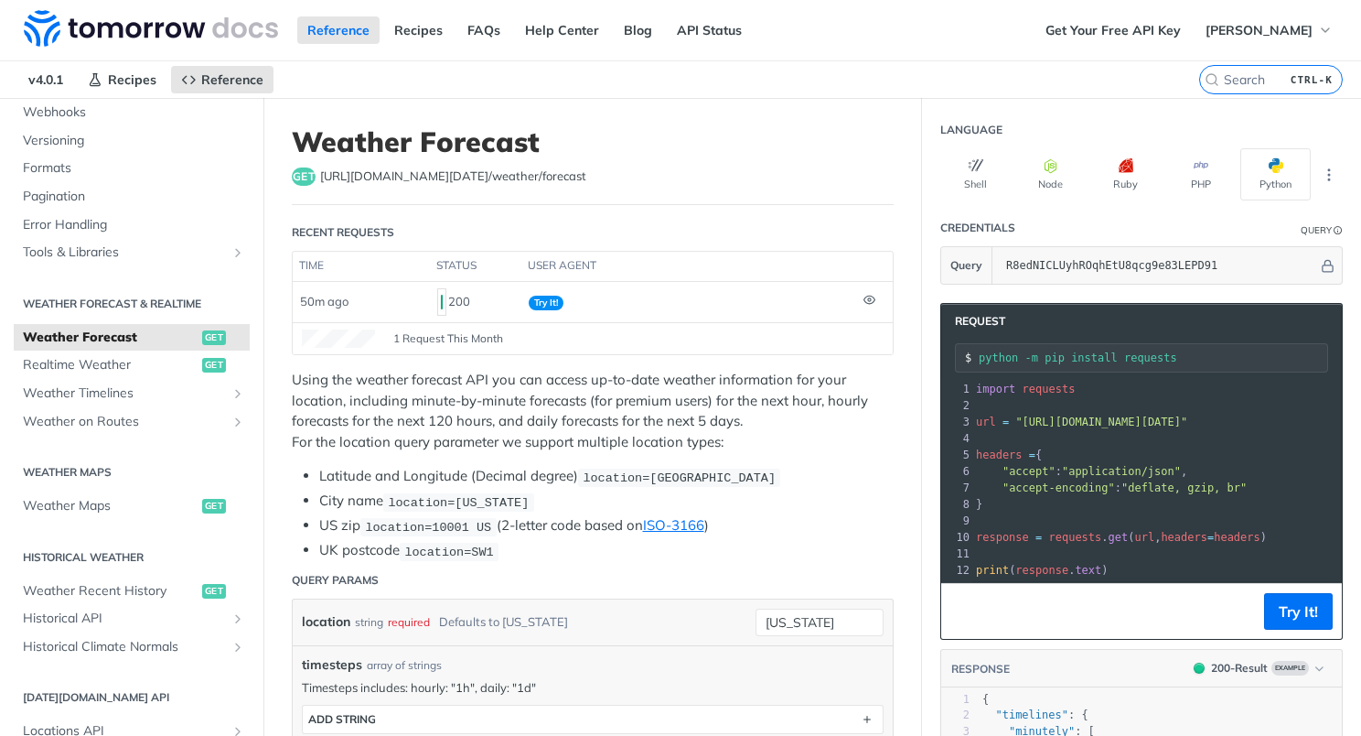
scroll to position [212, 0]
